Goal: Navigation & Orientation: Go to known website

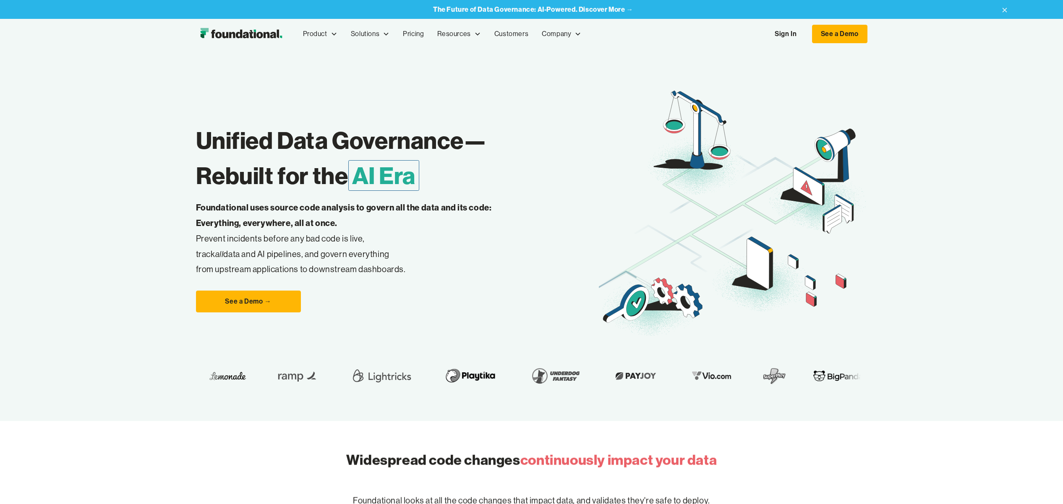
click at [778, 37] on link "Sign In" at bounding box center [785, 34] width 39 height 18
